Goal: Task Accomplishment & Management: Use online tool/utility

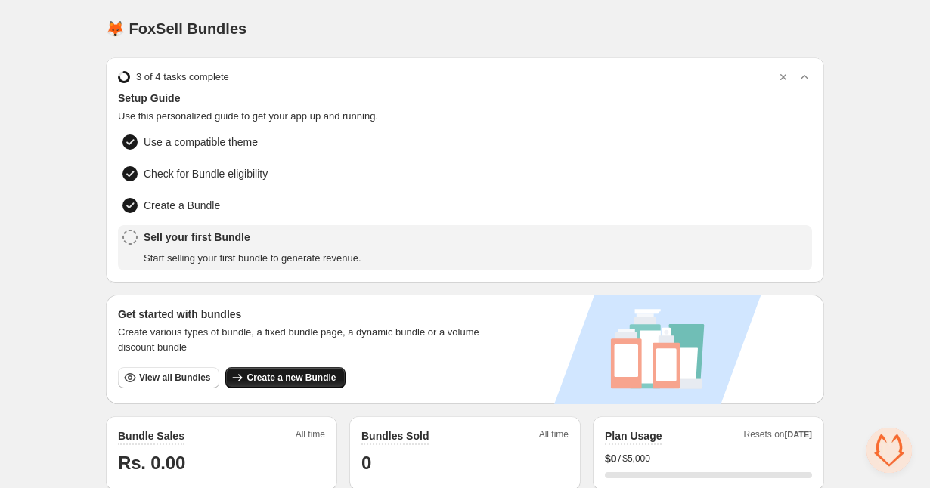
click at [287, 372] on span "Create a new Bundle" at bounding box center [290, 378] width 89 height 12
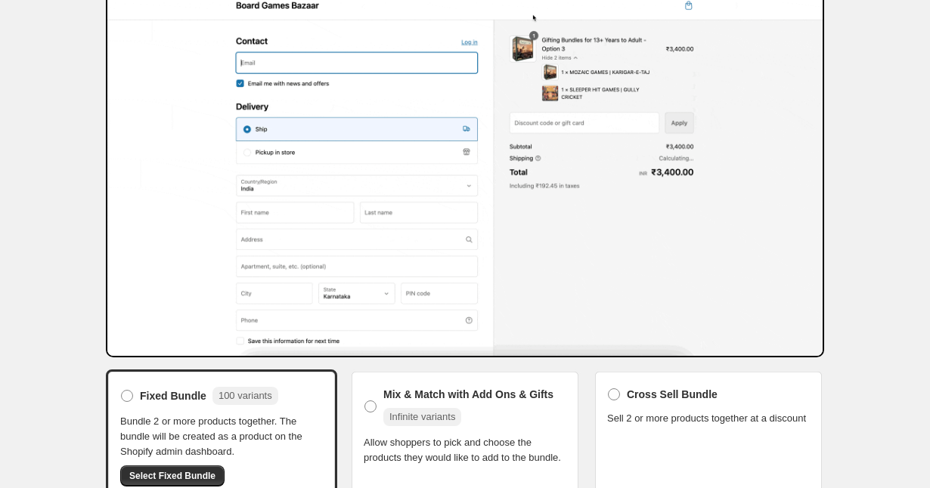
scroll to position [203, 0]
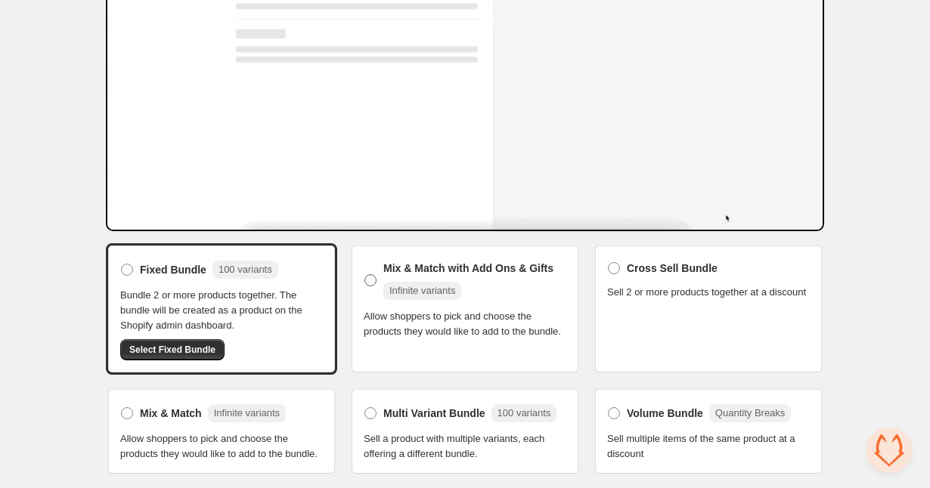
click at [371, 274] on span at bounding box center [370, 280] width 12 height 12
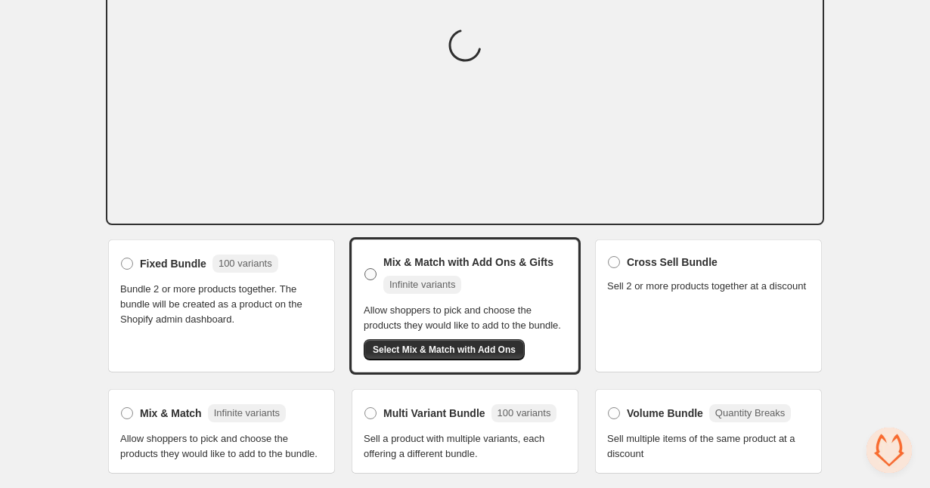
scroll to position [212, 0]
click at [371, 268] on label "Mix & Match with Add Ons & Gifts Infinite variants" at bounding box center [465, 274] width 203 height 45
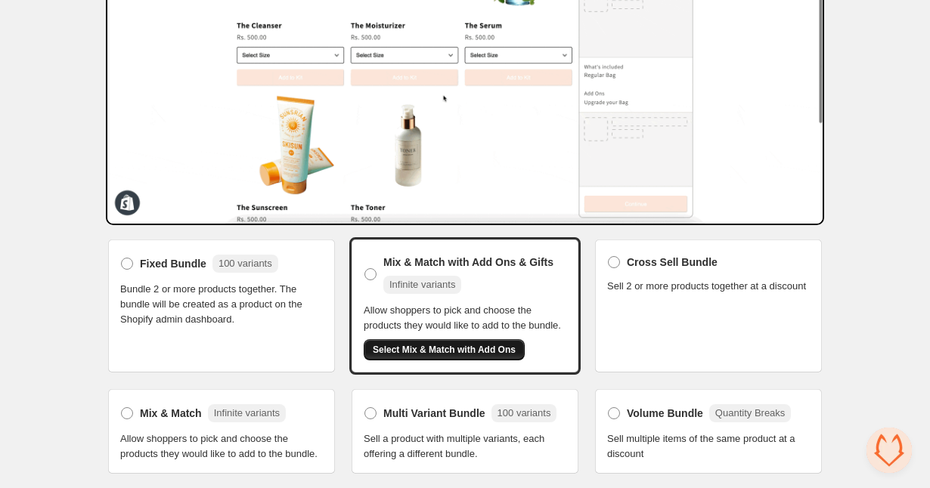
click at [439, 346] on span "Select Mix & Match with Add Ons" at bounding box center [444, 350] width 143 height 12
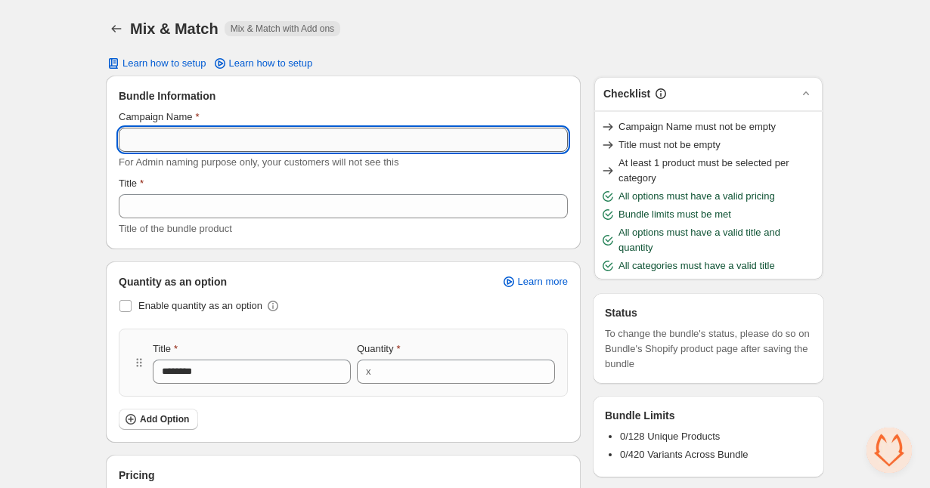
click at [166, 139] on input "Campaign Name" at bounding box center [343, 140] width 449 height 24
type input "**********"
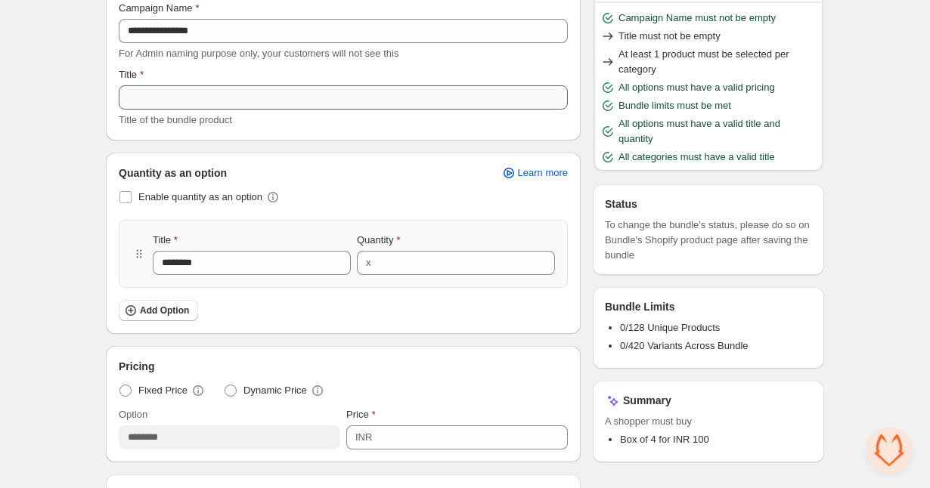
scroll to position [126, 0]
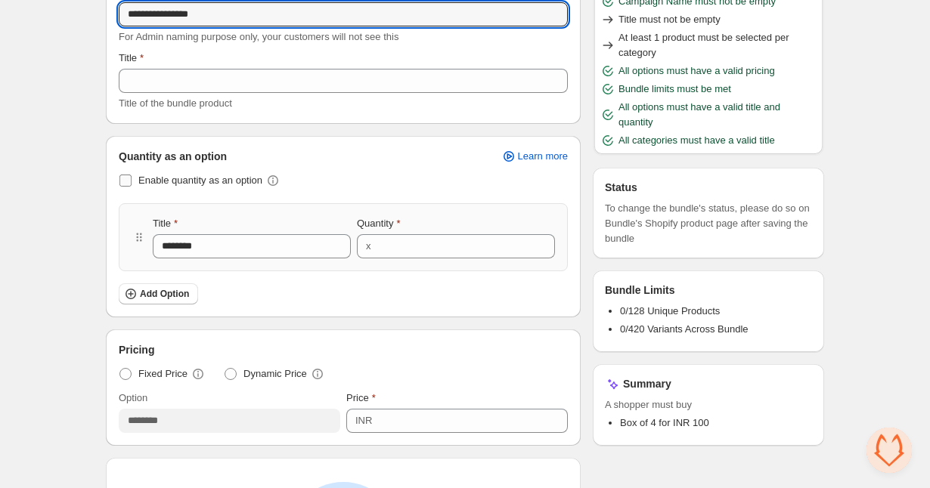
click at [127, 178] on span at bounding box center [125, 181] width 12 height 12
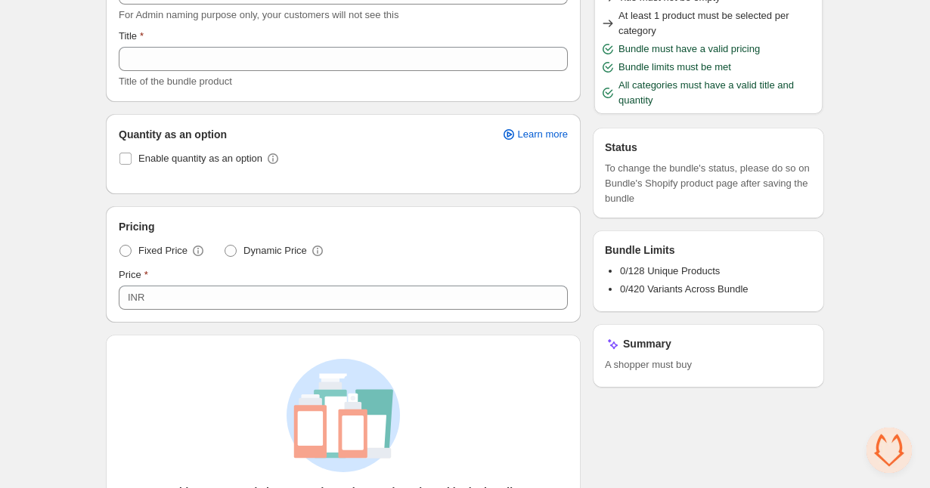
scroll to position [98, 0]
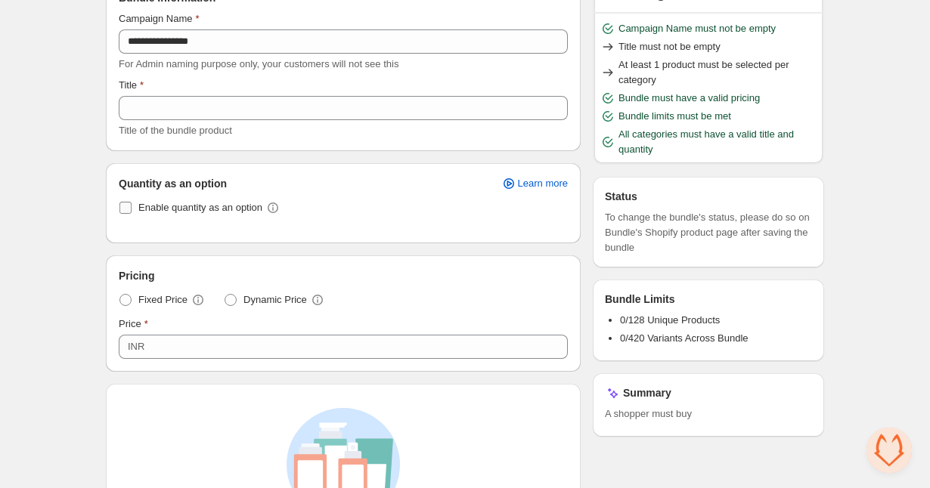
click at [129, 210] on span at bounding box center [125, 208] width 12 height 12
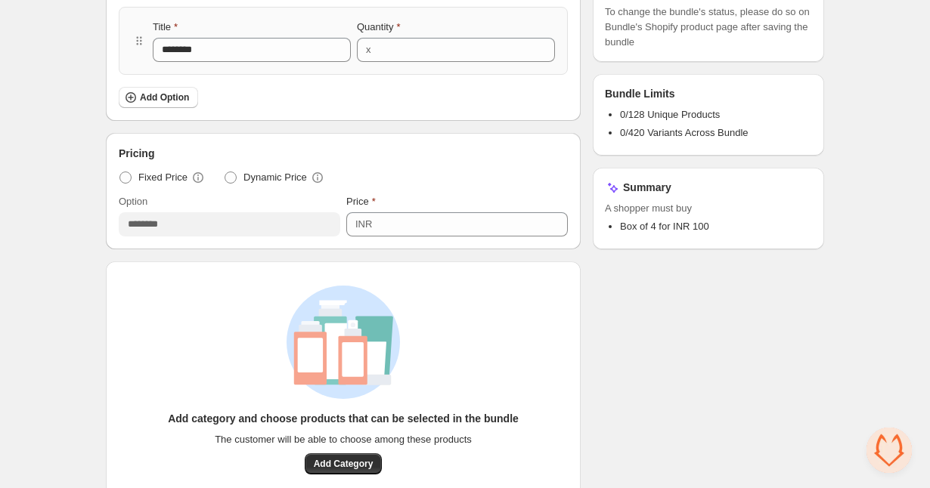
scroll to position [327, 0]
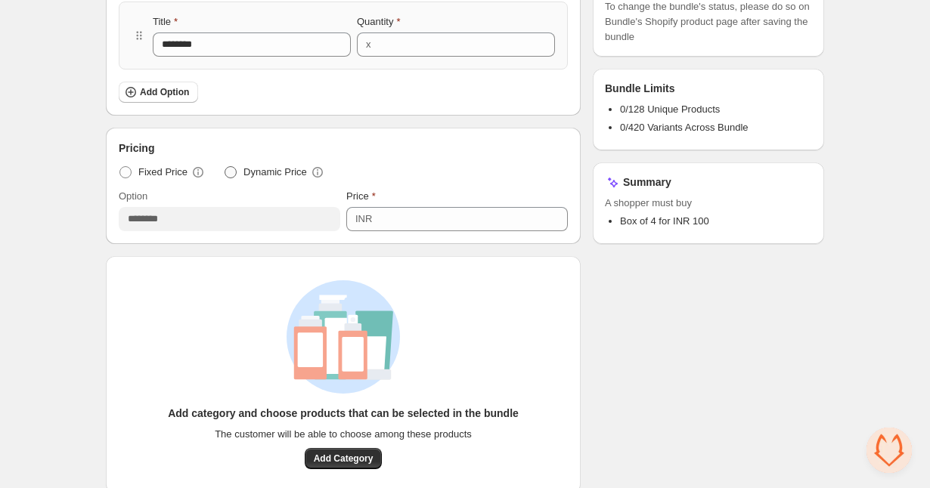
click at [234, 169] on span at bounding box center [231, 172] width 12 height 12
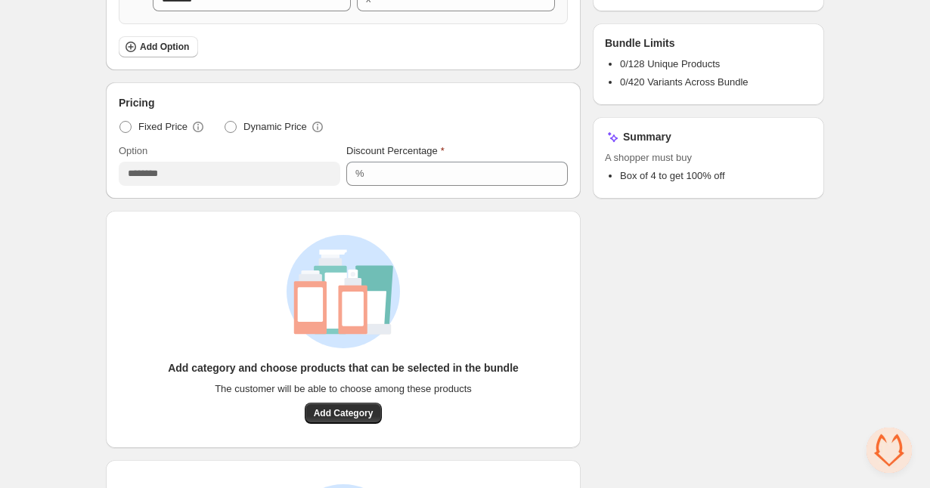
scroll to position [419, 0]
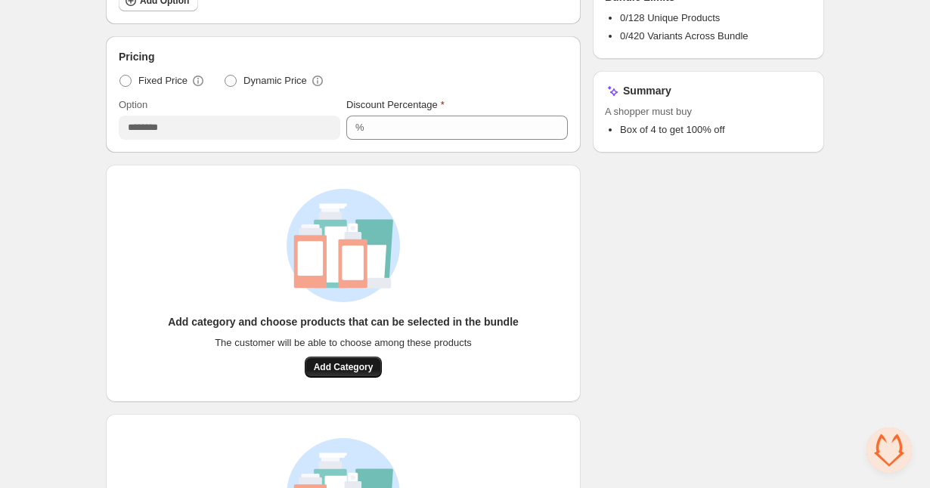
click at [349, 367] on span "Add Category" at bounding box center [344, 367] width 60 height 12
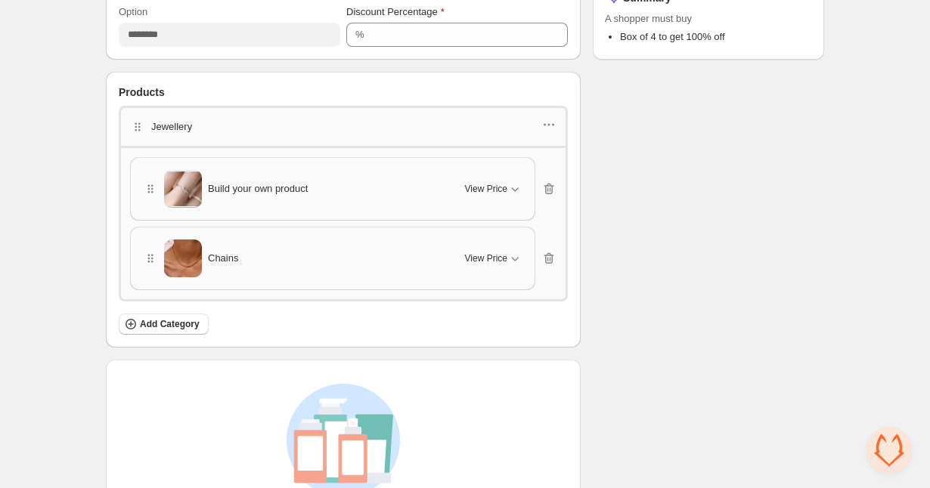
scroll to position [628, 0]
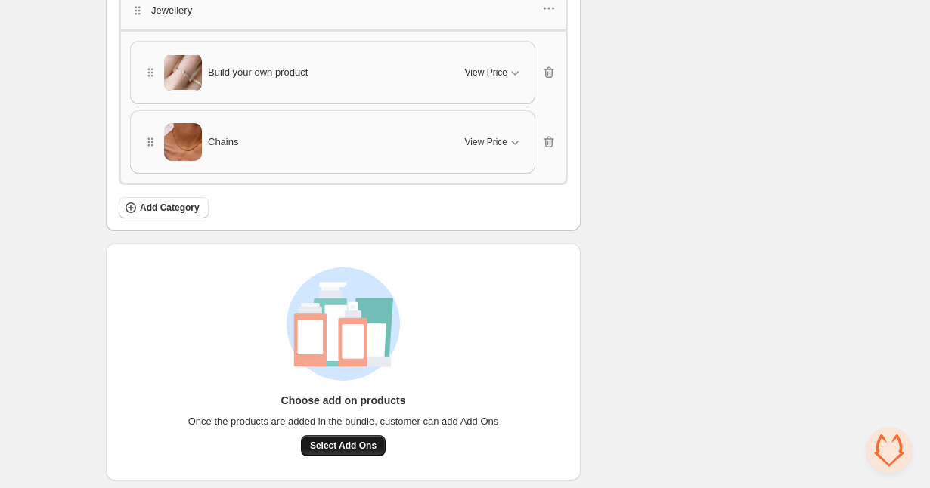
click at [315, 440] on span "Select Add Ons" at bounding box center [343, 446] width 67 height 12
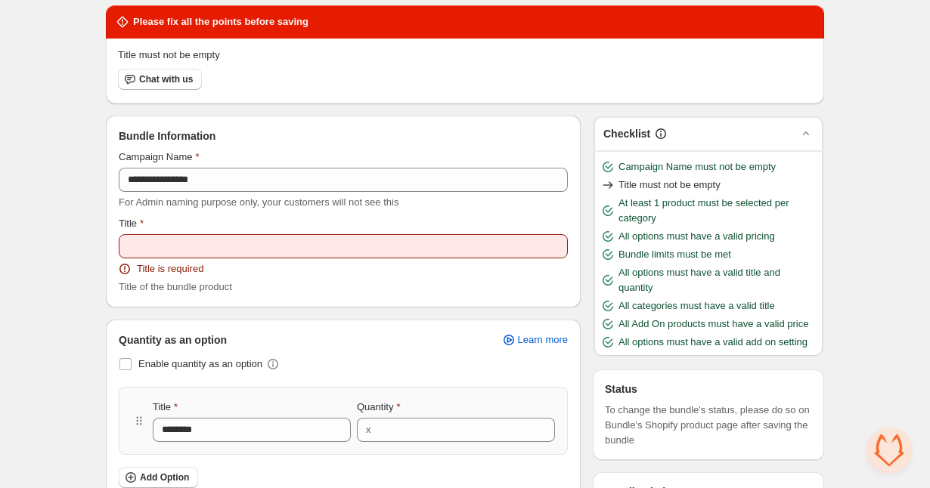
scroll to position [88, 0]
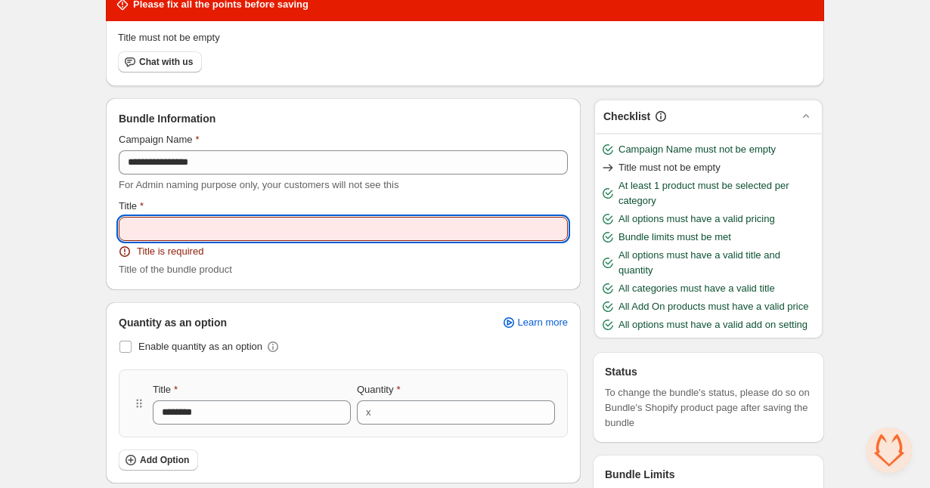
click at [197, 226] on input "Title" at bounding box center [343, 229] width 449 height 24
type input "**********"
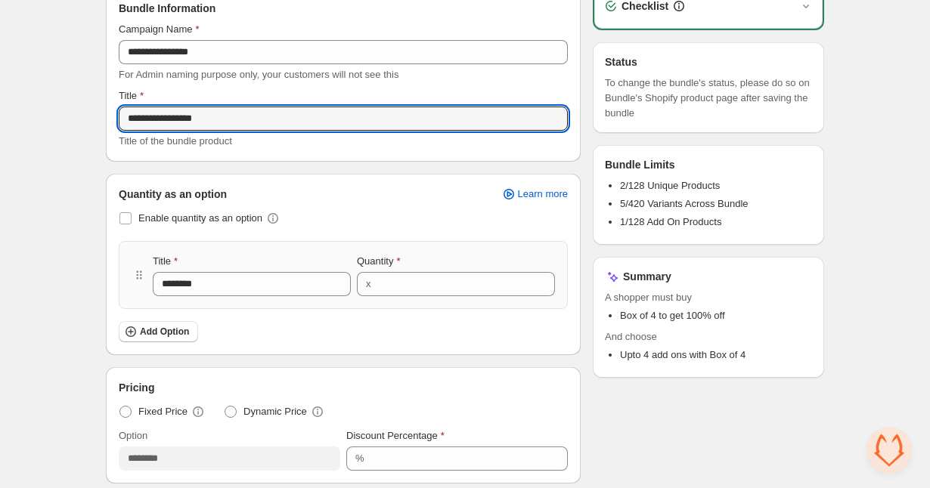
scroll to position [0, 0]
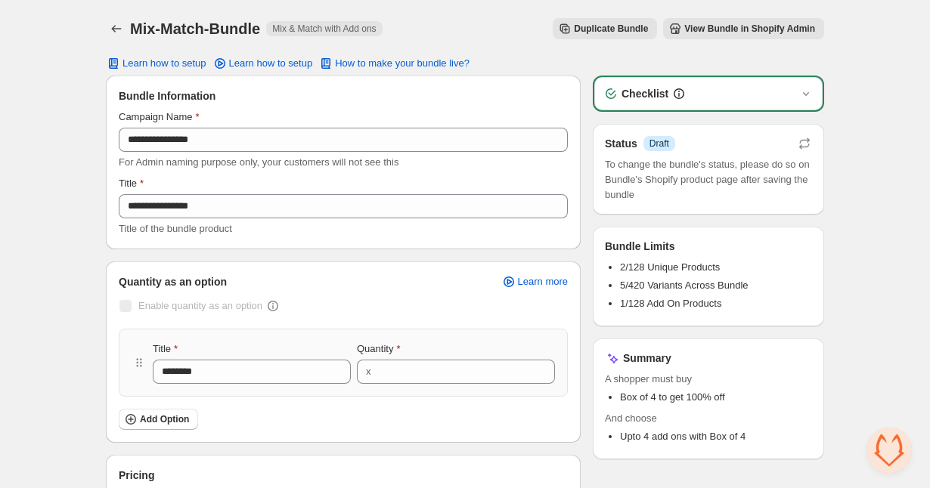
scroll to position [8, 0]
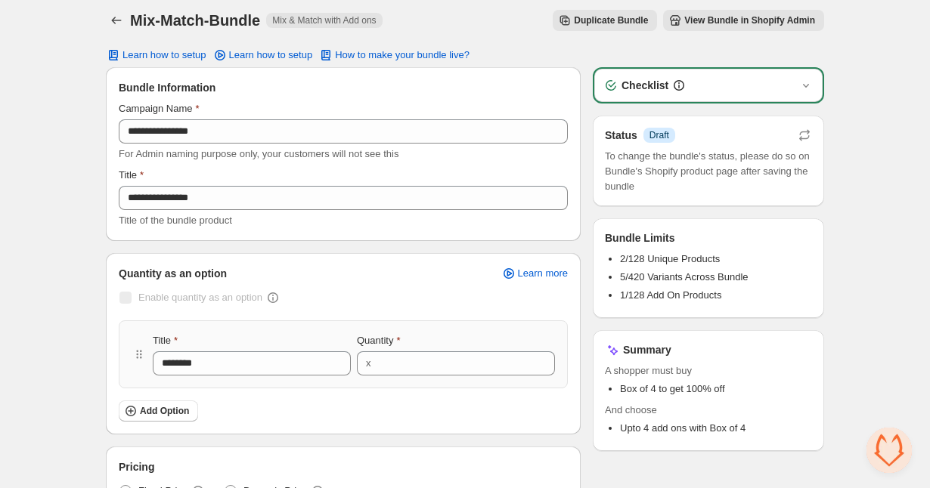
click at [732, 23] on span "View Bundle in Shopify Admin" at bounding box center [749, 20] width 131 height 12
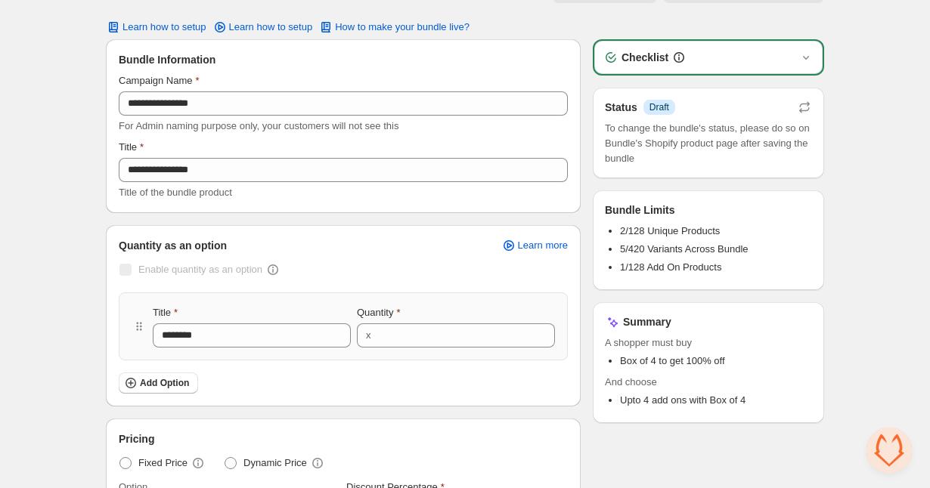
scroll to position [0, 0]
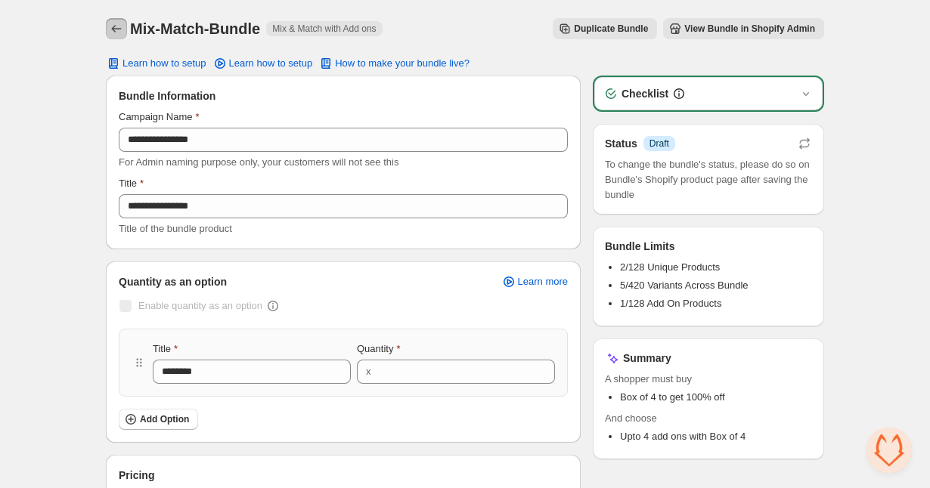
click at [121, 26] on icon "Back" at bounding box center [116, 28] width 15 height 15
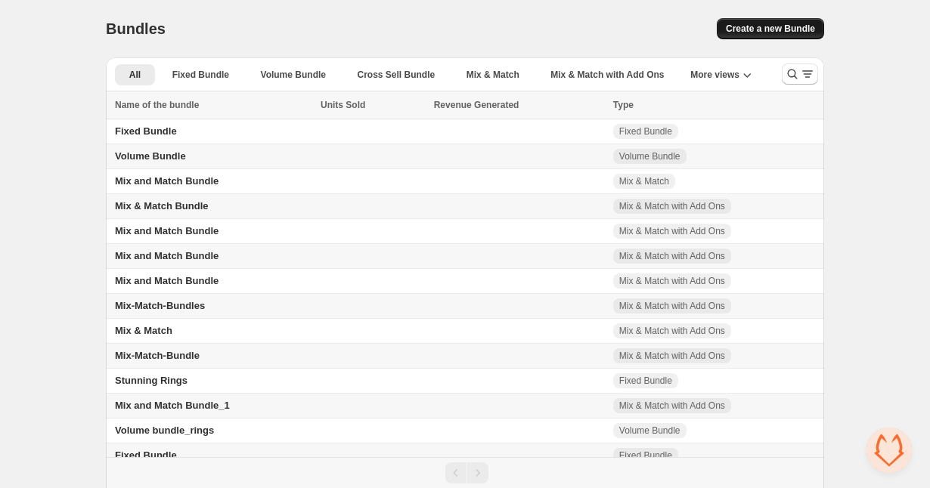
click at [771, 26] on span "Create a new Bundle" at bounding box center [770, 29] width 89 height 12
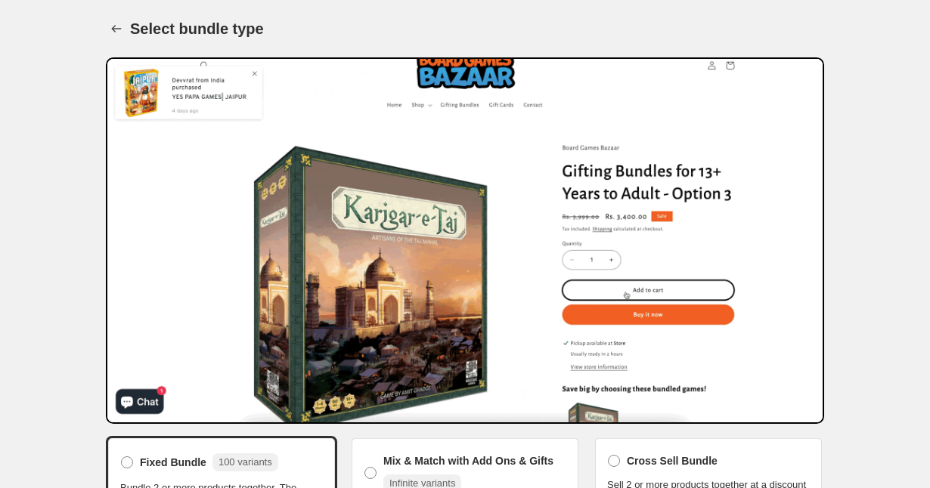
scroll to position [203, 0]
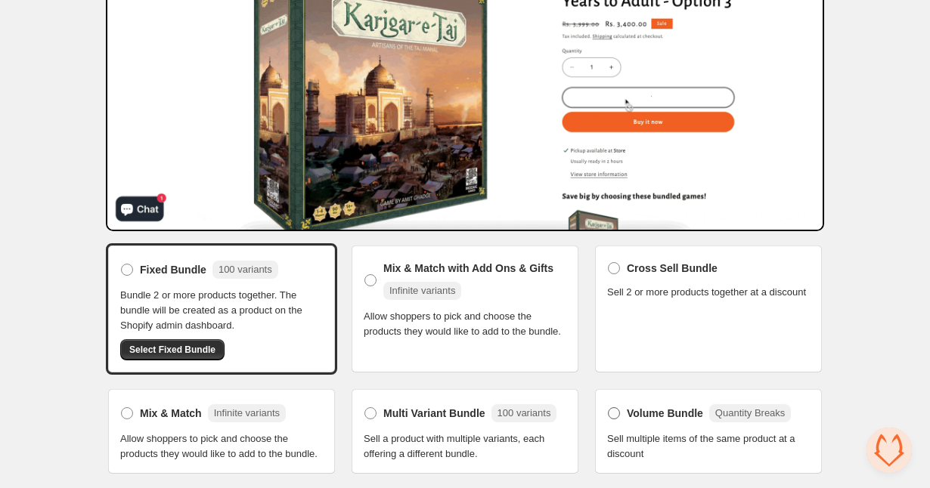
click at [612, 408] on span at bounding box center [614, 414] width 12 height 12
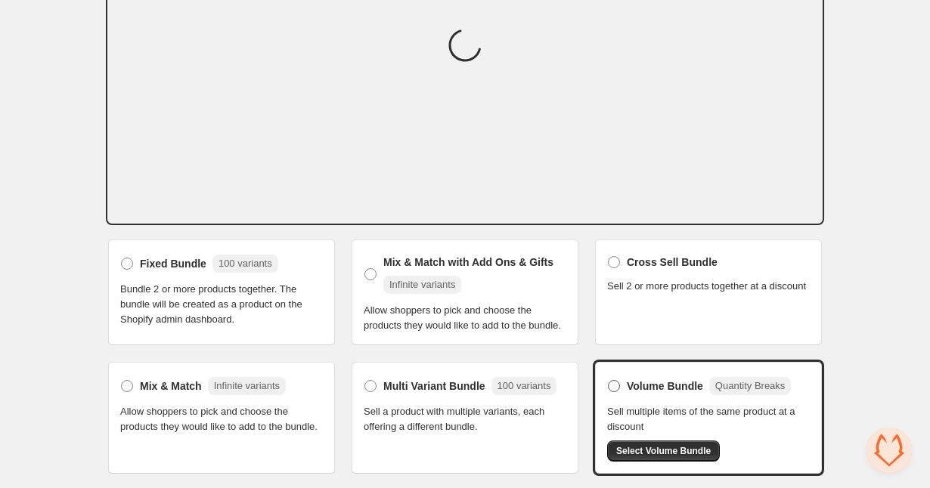
scroll to position [197, 0]
click at [683, 454] on span "Select Volume Bundle" at bounding box center [663, 451] width 95 height 12
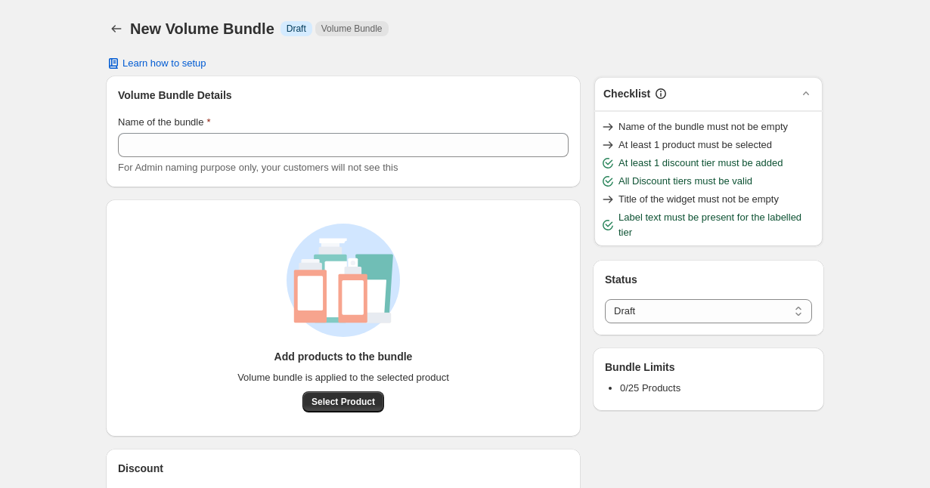
select select "*****"
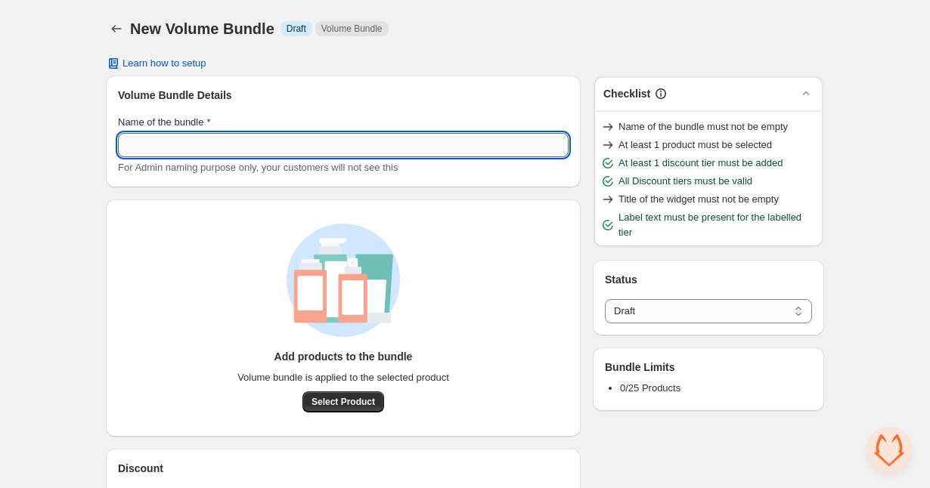
click at [214, 141] on input "Name of the bundle" at bounding box center [343, 145] width 451 height 24
click at [66, 259] on div "**********" at bounding box center [465, 439] width 930 height 879
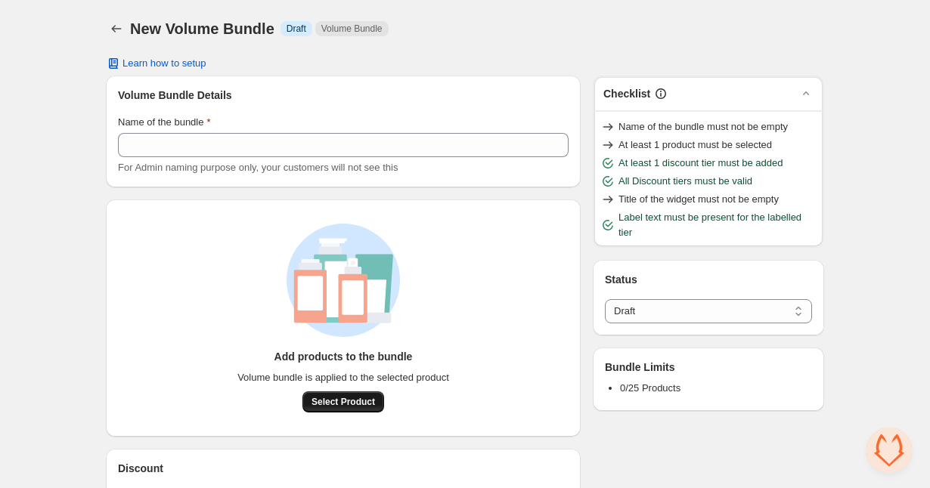
click at [349, 405] on span "Select Product" at bounding box center [344, 402] width 64 height 12
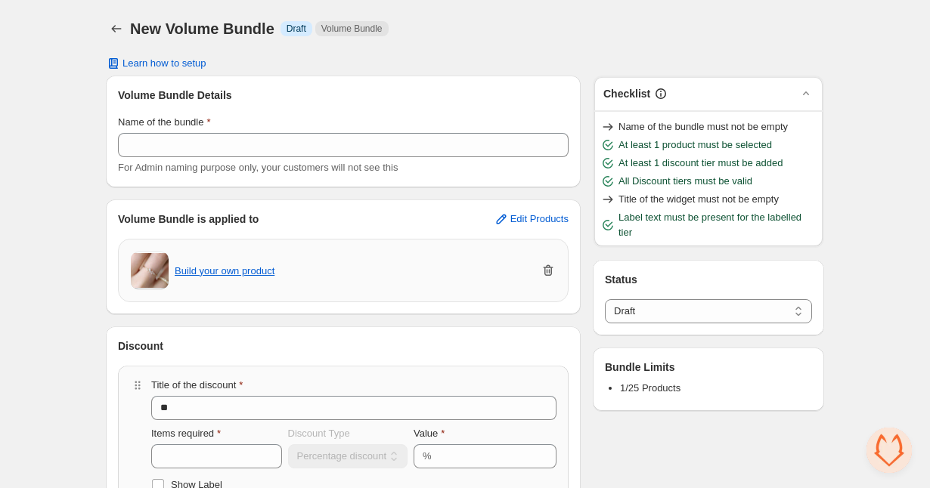
click at [544, 270] on icon "button" at bounding box center [549, 270] width 10 height 11
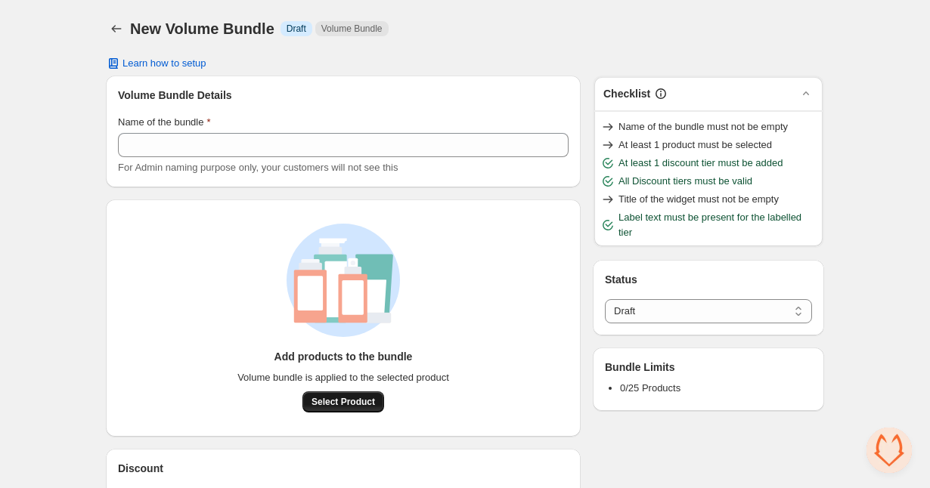
click at [334, 402] on span "Select Product" at bounding box center [344, 402] width 64 height 12
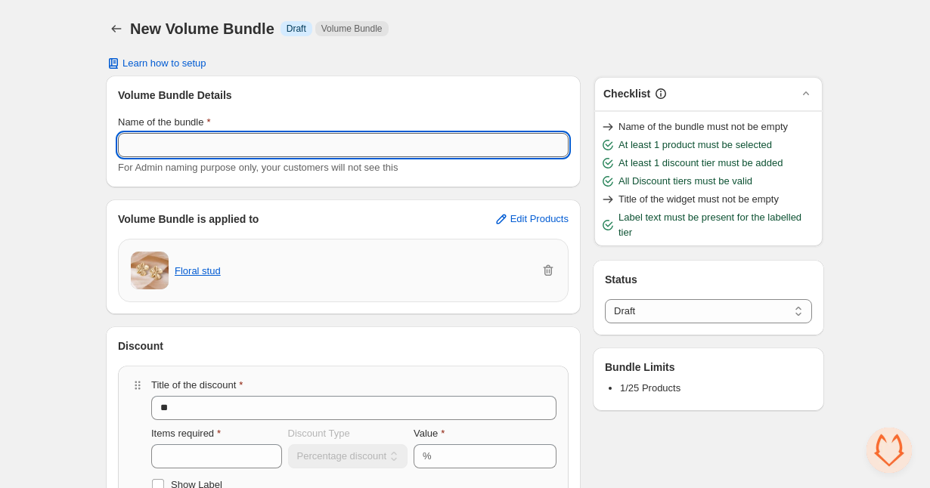
click at [172, 144] on input "Name of the bundle" at bounding box center [343, 145] width 451 height 24
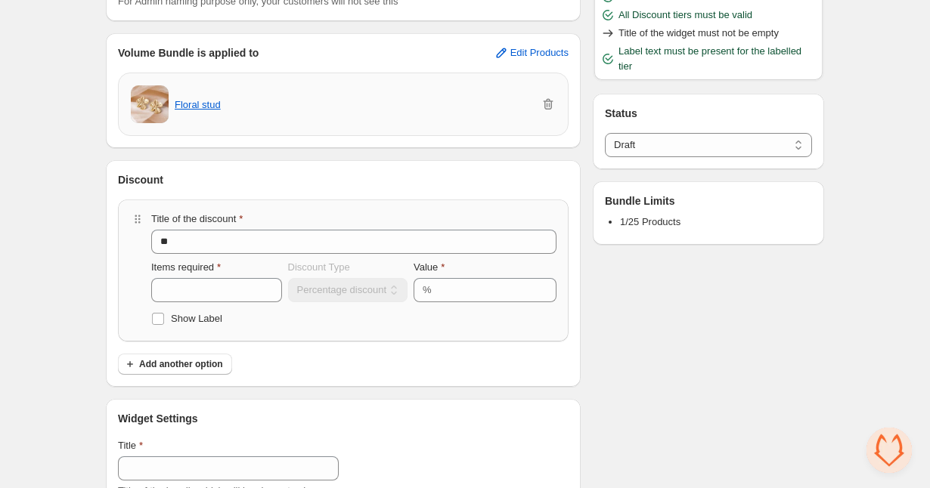
scroll to position [172, 0]
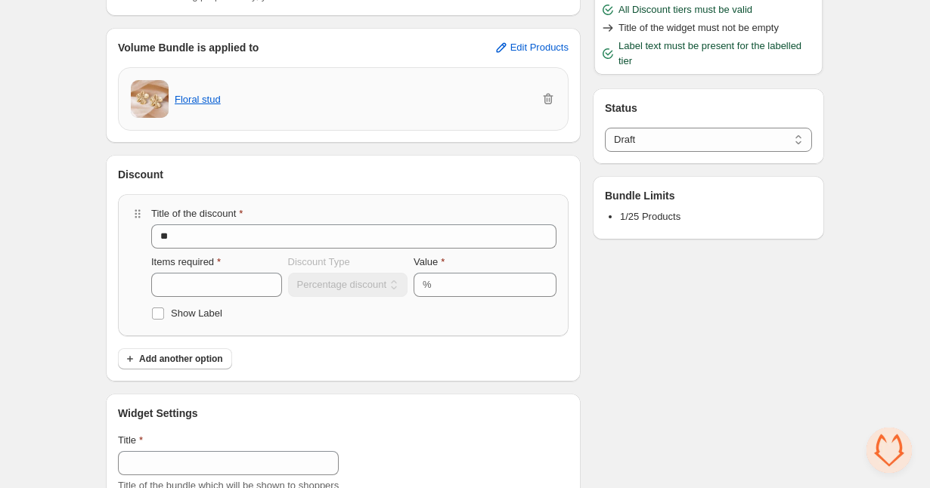
type input "**********"
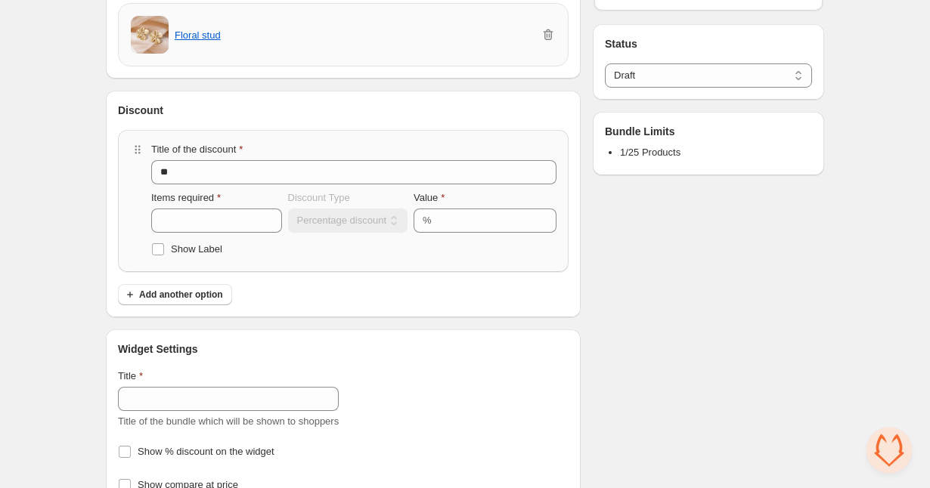
scroll to position [245, 0]
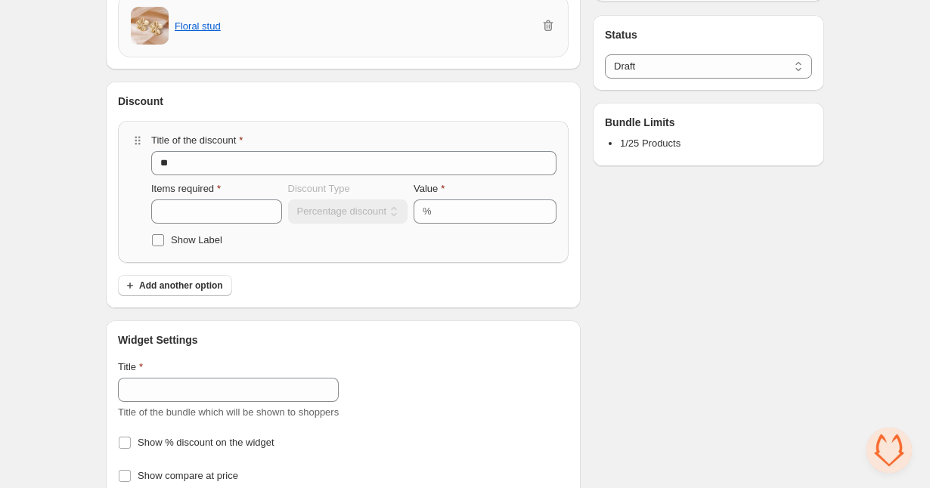
click at [157, 246] on span at bounding box center [158, 241] width 14 height 14
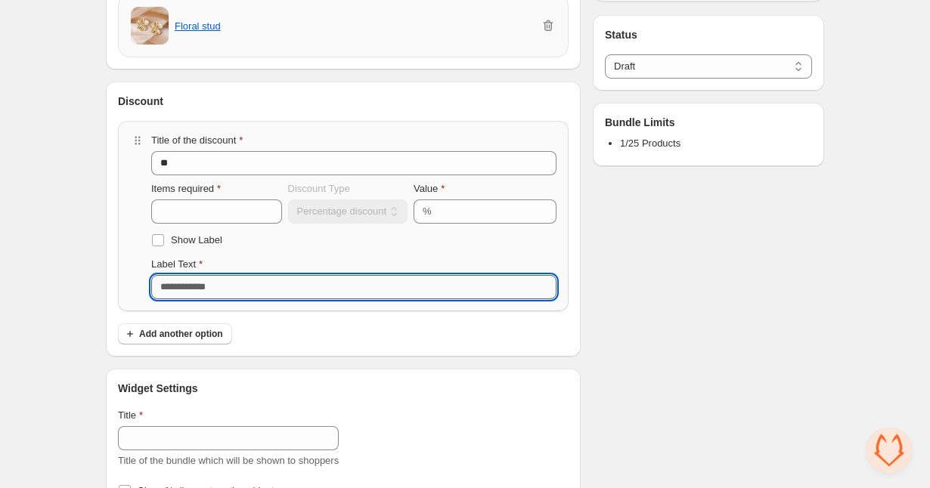
click at [177, 284] on input "Label Text" at bounding box center [353, 287] width 405 height 24
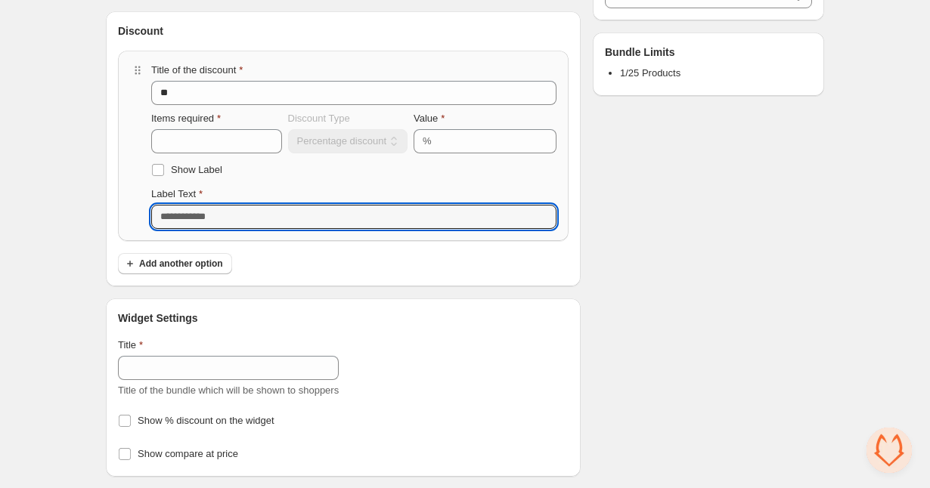
scroll to position [316, 0]
type input "**********"
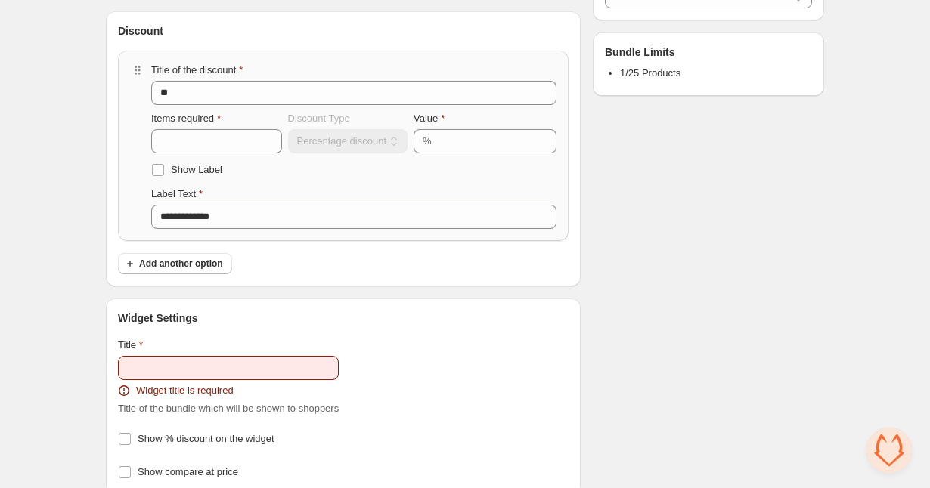
scroll to position [444, 0]
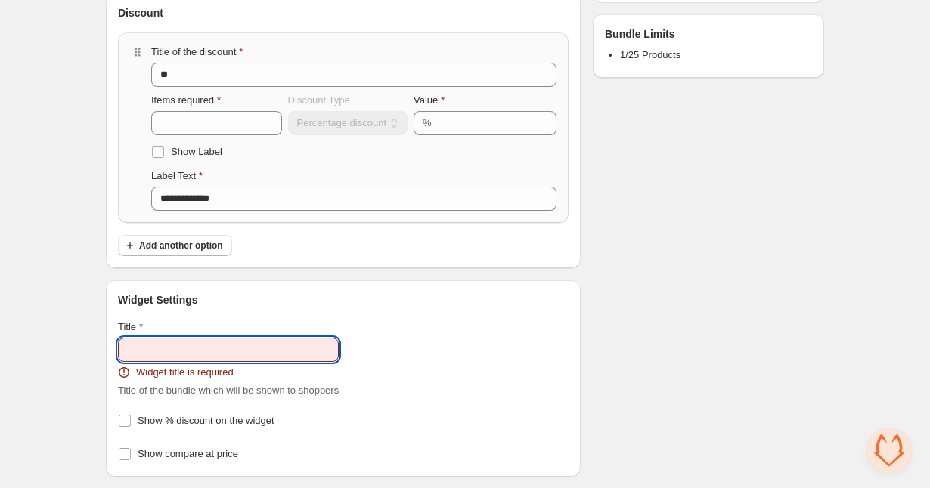
click at [221, 345] on input "Title" at bounding box center [228, 350] width 221 height 24
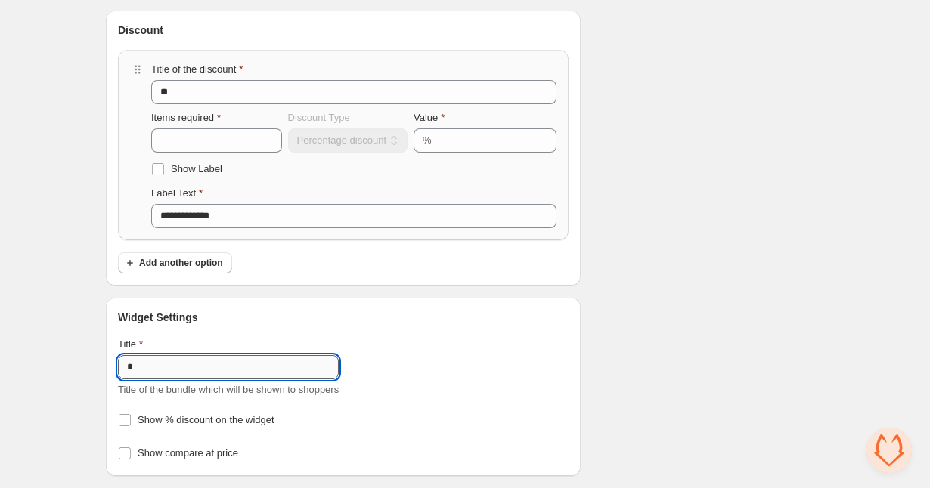
scroll to position [316, 0]
type input "**********"
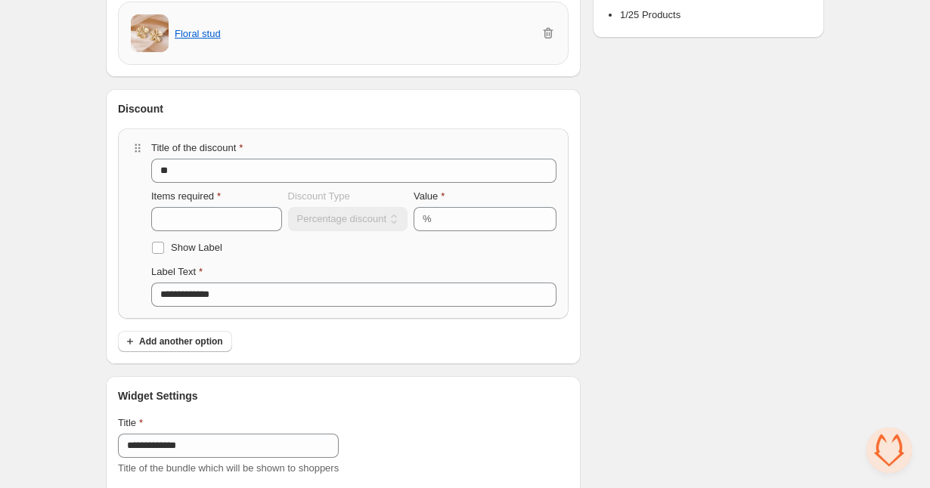
scroll to position [0, 0]
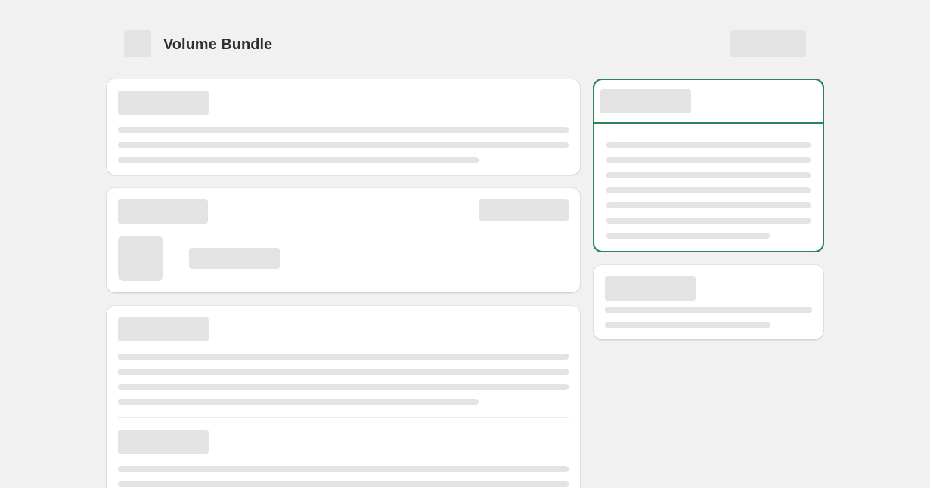
select select "*****"
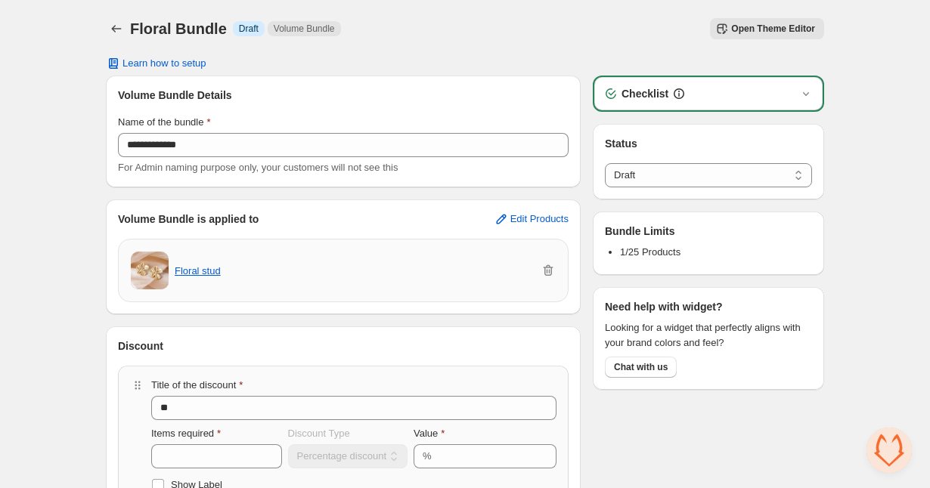
click at [746, 29] on span "Open Theme Editor" at bounding box center [773, 29] width 84 height 12
